Goal: Task Accomplishment & Management: Manage account settings

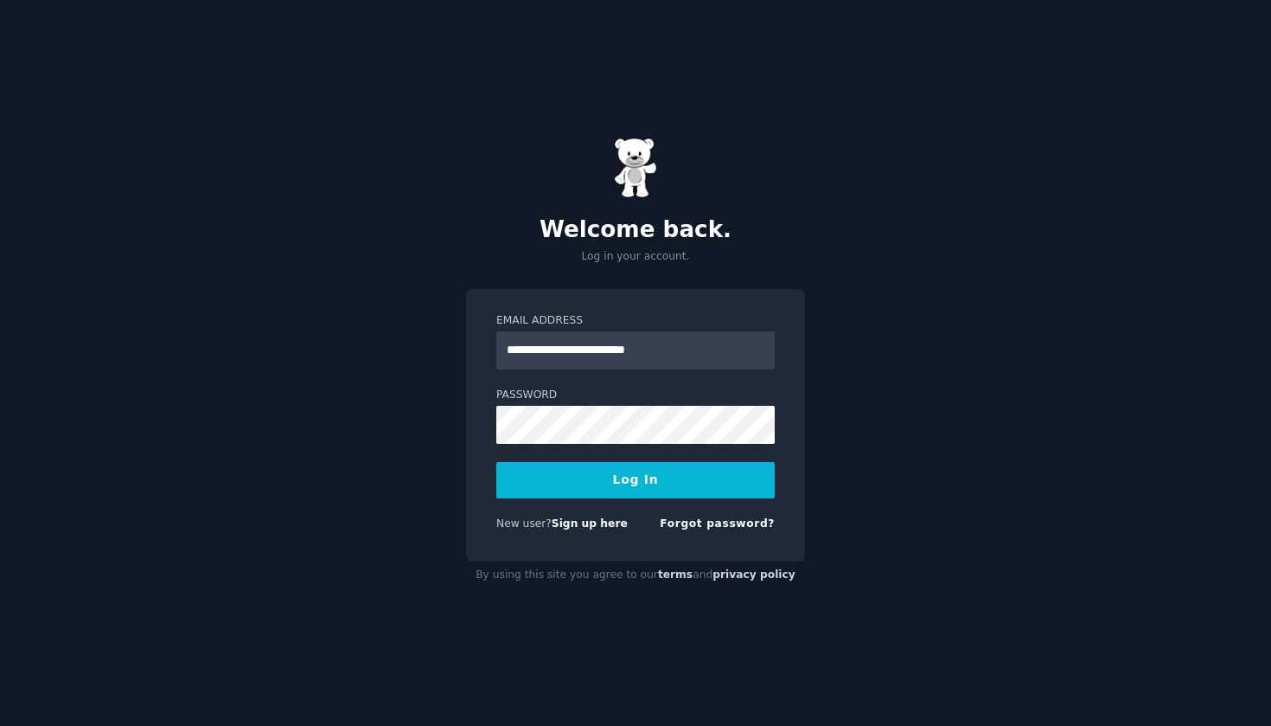
type input "**********"
click at [483, 419] on div "**********" at bounding box center [635, 425] width 339 height 273
click at [642, 484] on button "Log In" at bounding box center [635, 480] width 278 height 36
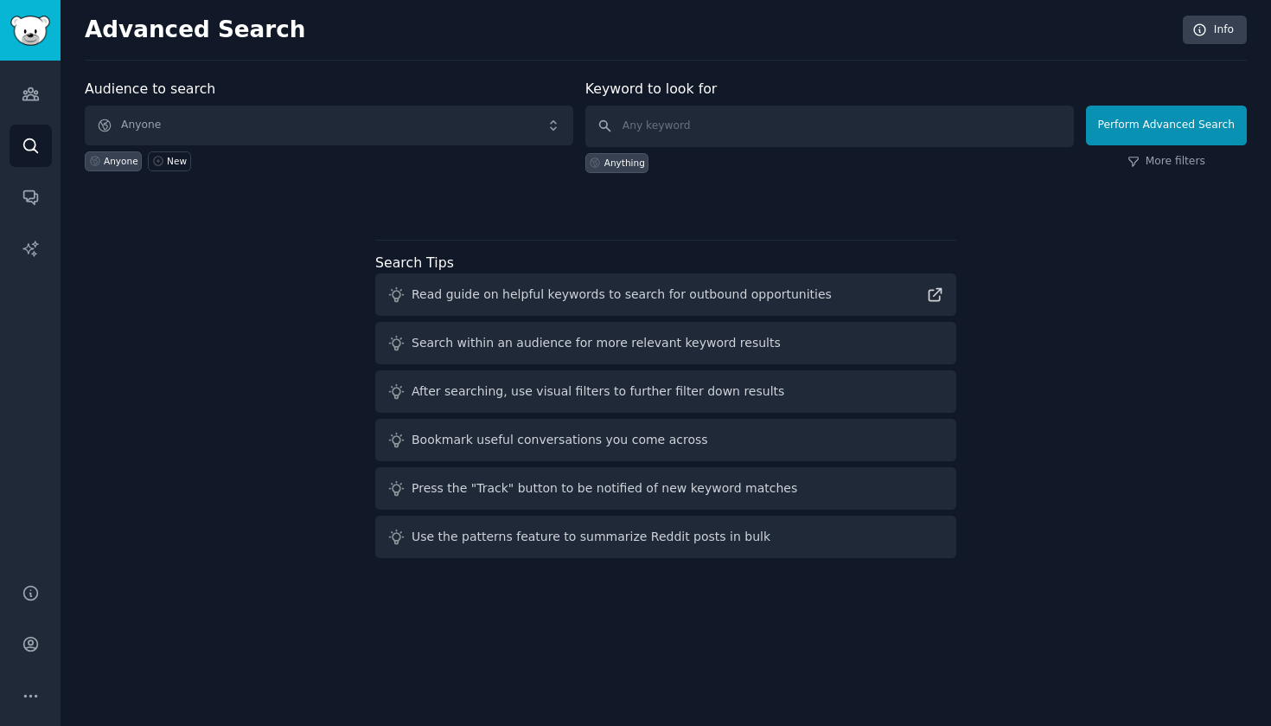
click at [443, 115] on span "Anyone" at bounding box center [329, 126] width 489 height 40
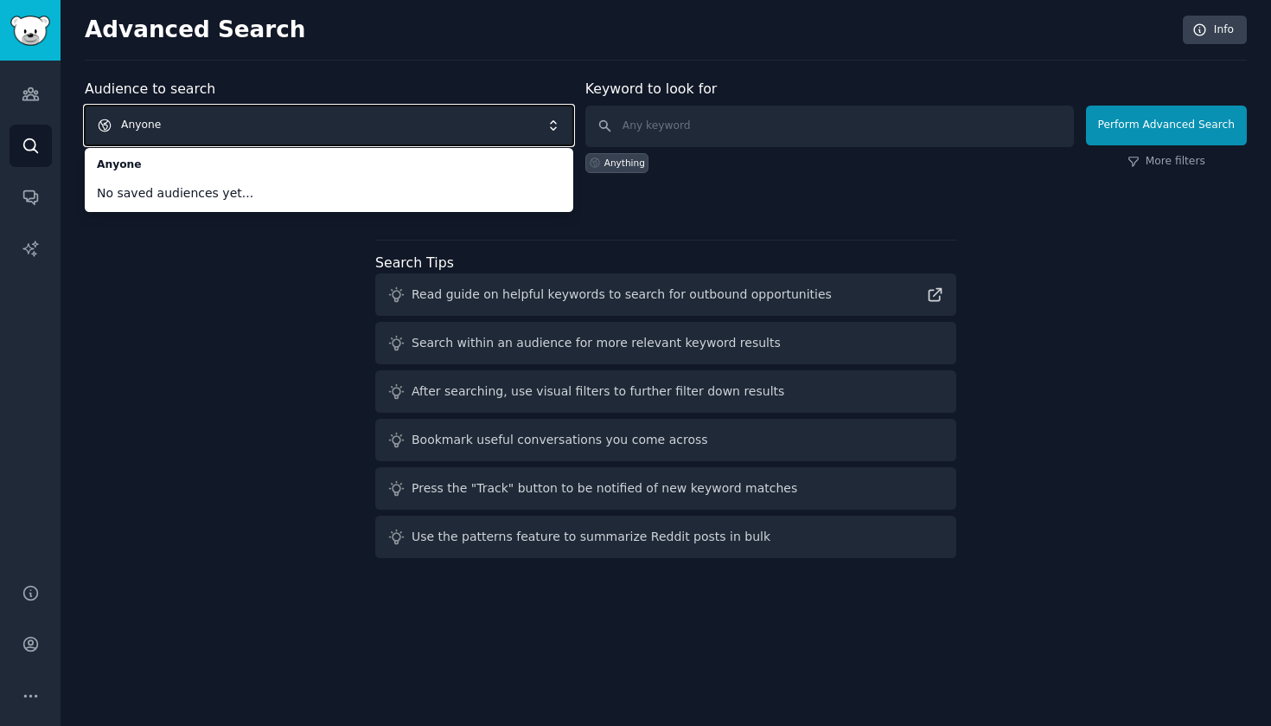
click at [191, 304] on div "Audience to search Anyone Anyone No saved audiences yet... Anyone New Keyword t…" at bounding box center [666, 322] width 1162 height 486
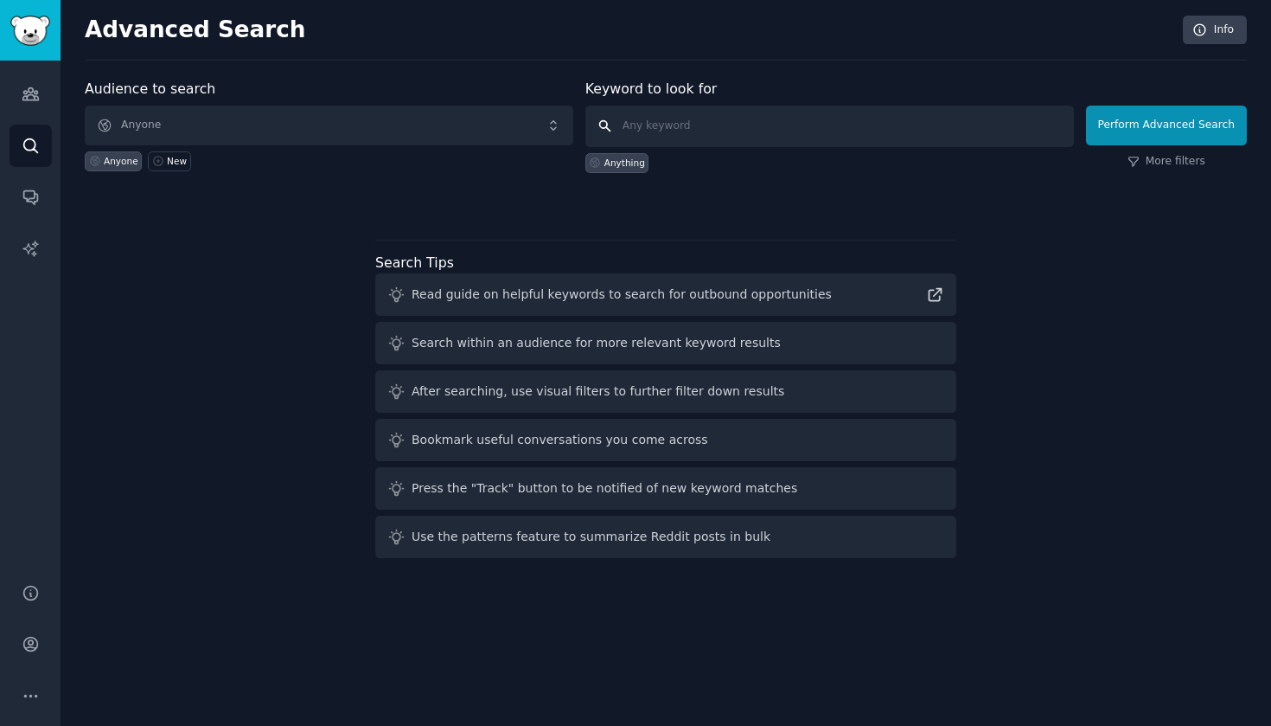
click at [685, 138] on input "text" at bounding box center [829, 127] width 489 height 42
type input "self promotion at work"
click at [1169, 125] on button "Perform Advanced Search" at bounding box center [1166, 126] width 161 height 40
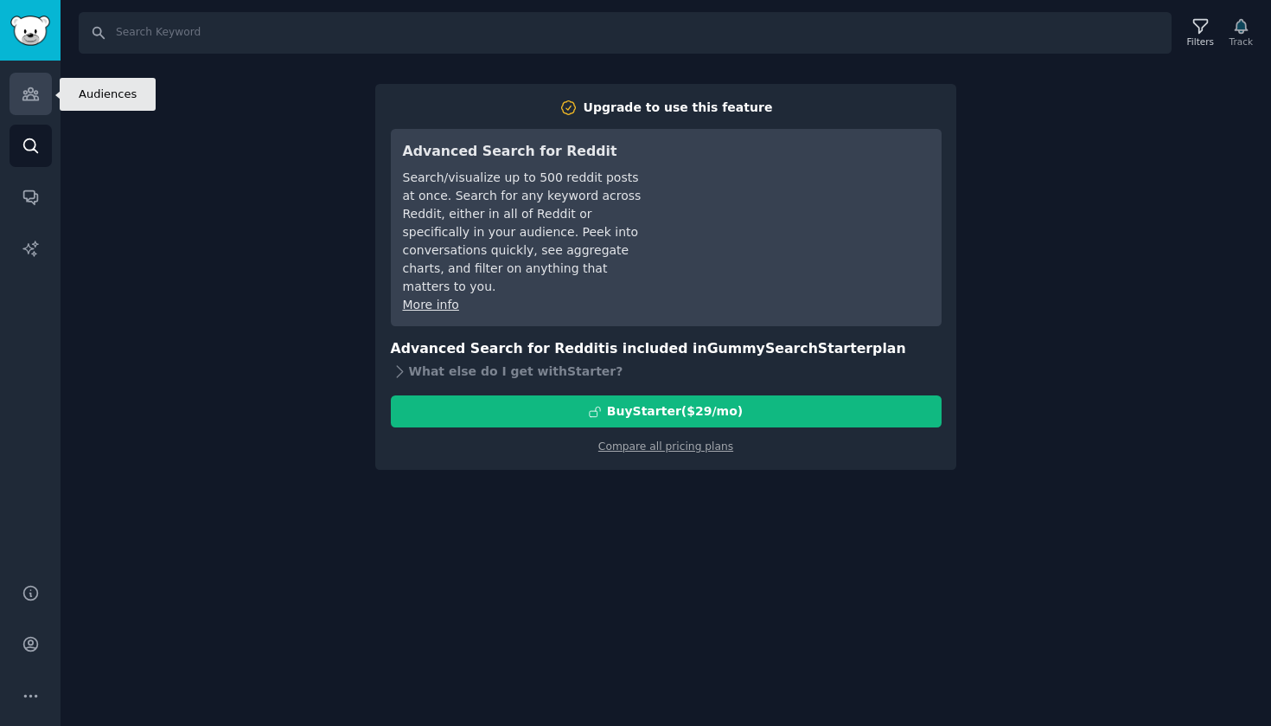
click at [39, 99] on icon "Sidebar" at bounding box center [31, 94] width 18 height 18
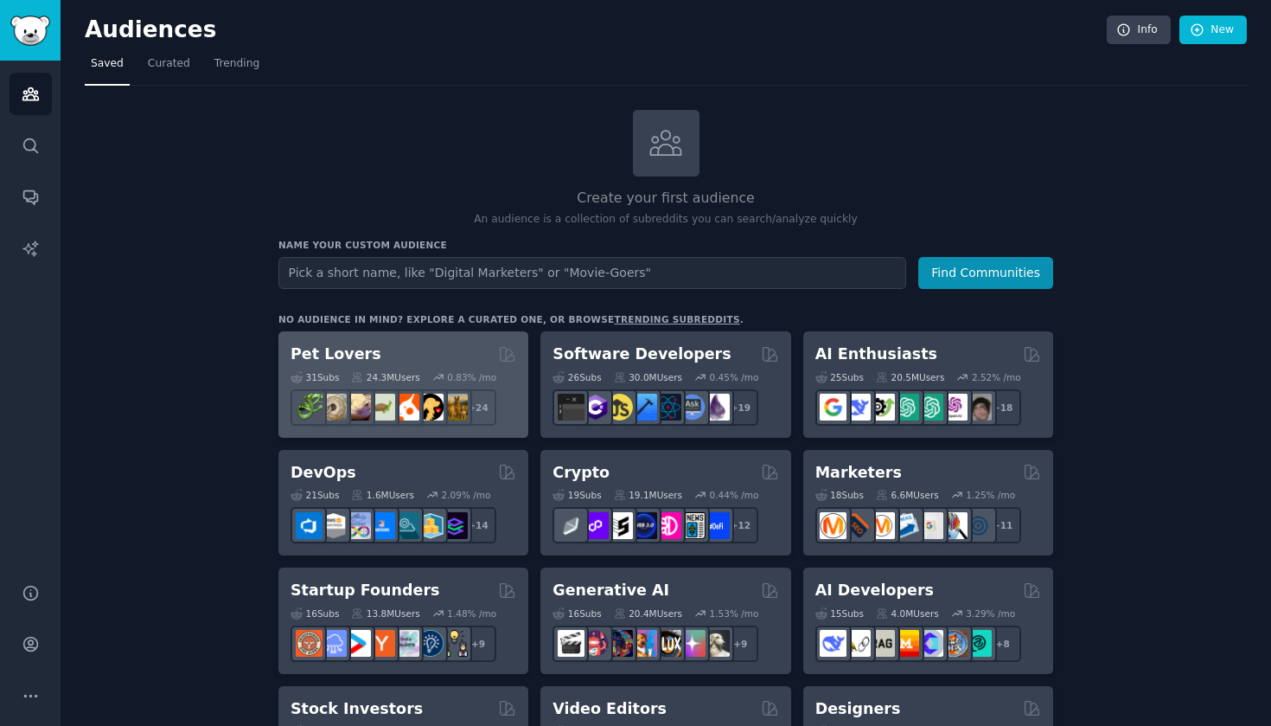
click at [343, 343] on h2 "Pet Lovers" at bounding box center [336, 354] width 91 height 22
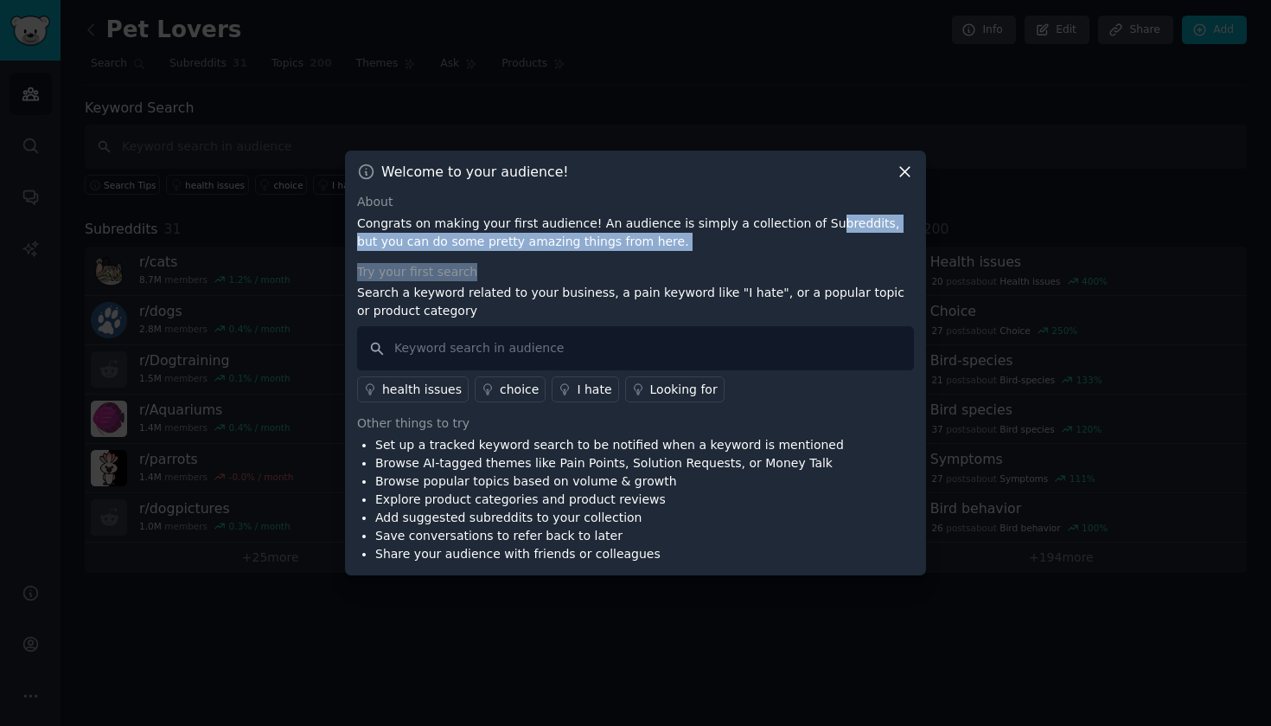
drag, startPoint x: 802, startPoint y: 222, endPoint x: 820, endPoint y: 274, distance: 55.0
click at [820, 274] on div "About Congrats on making your first audience! An audience is simply a collectio…" at bounding box center [635, 378] width 557 height 370
click at [820, 274] on div "Try your first search" at bounding box center [635, 272] width 557 height 18
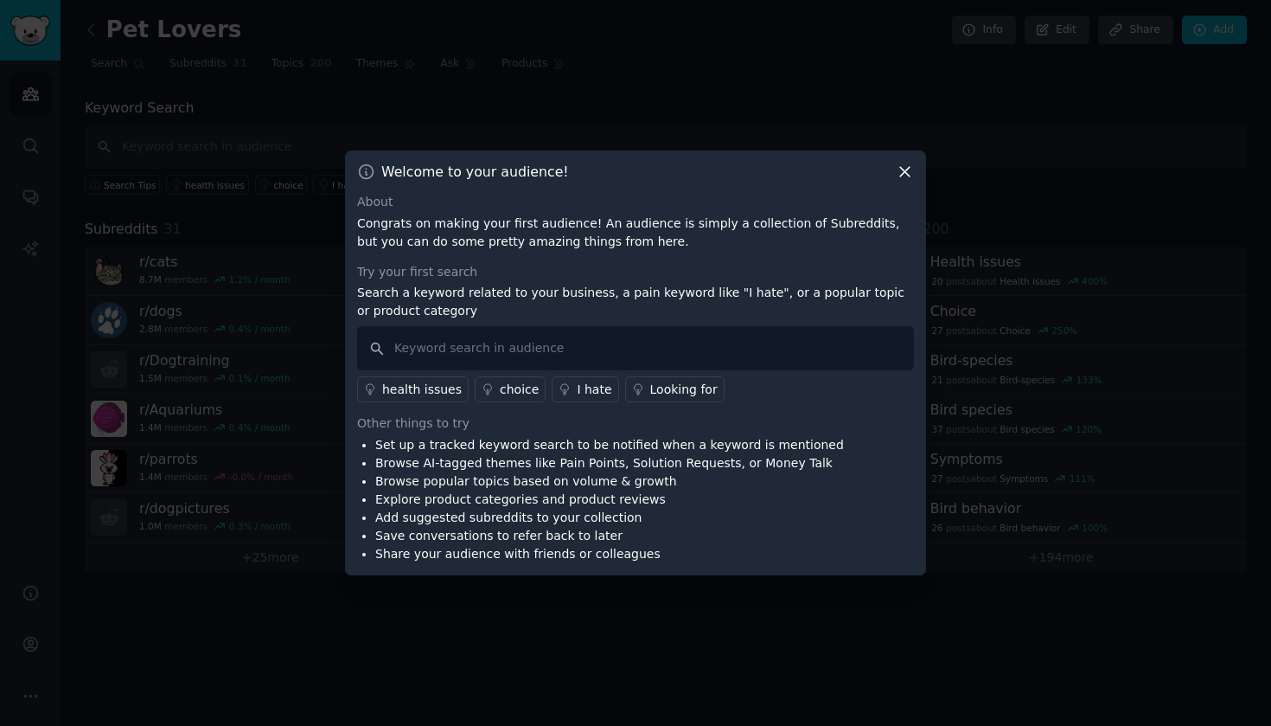
click at [905, 173] on icon at bounding box center [905, 173] width 10 height 10
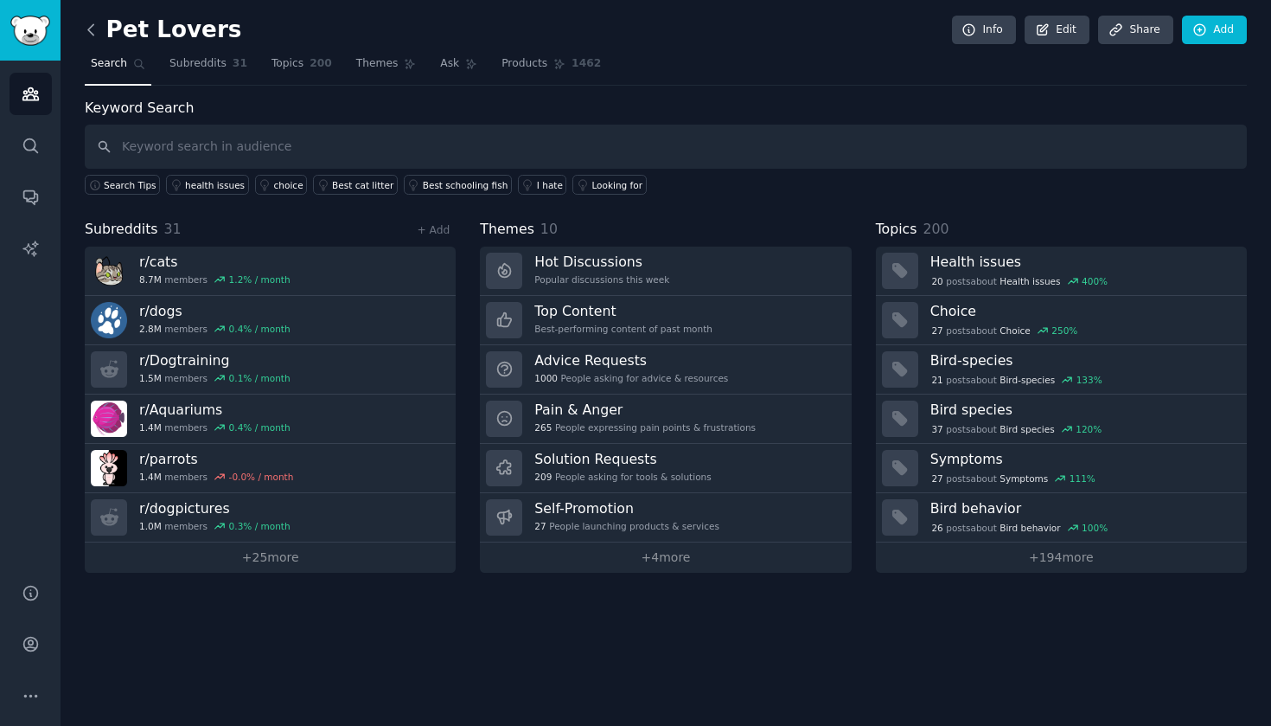
click at [93, 25] on icon at bounding box center [90, 29] width 5 height 10
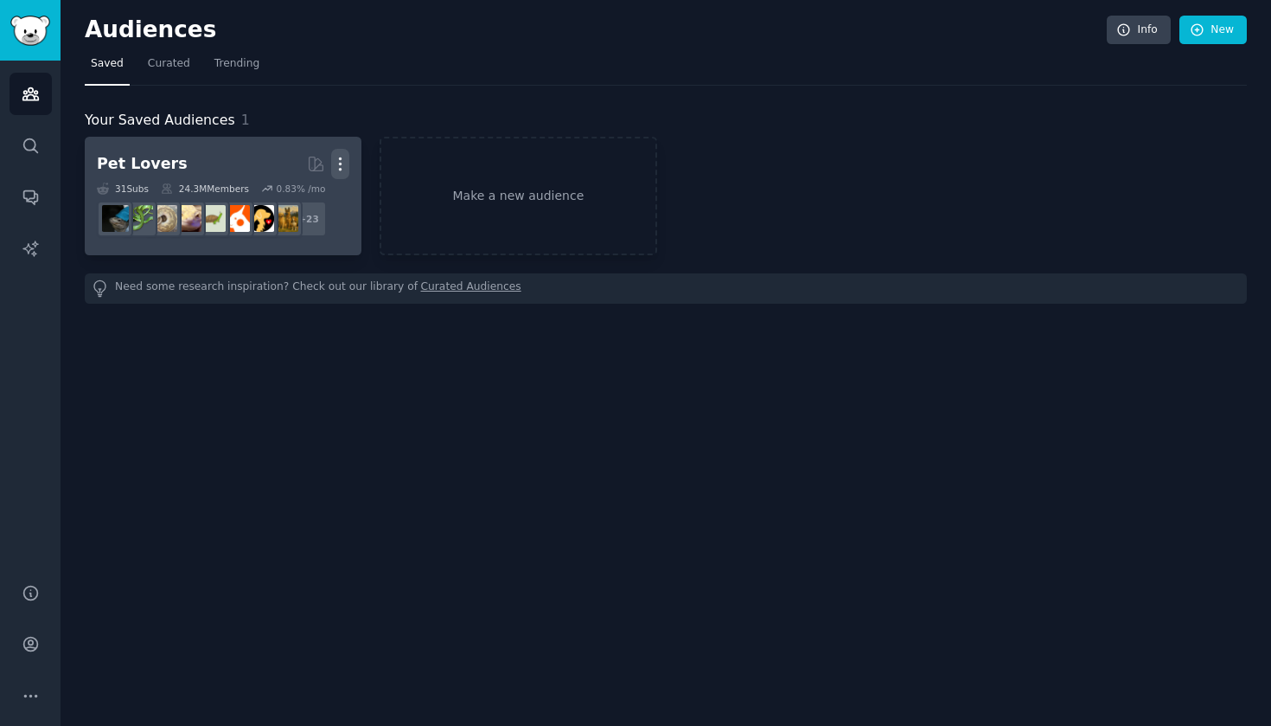
click at [334, 151] on button "More" at bounding box center [340, 164] width 18 height 30
click at [286, 199] on p "Delete" at bounding box center [293, 200] width 40 height 18
